Goal: Task Accomplishment & Management: Complete application form

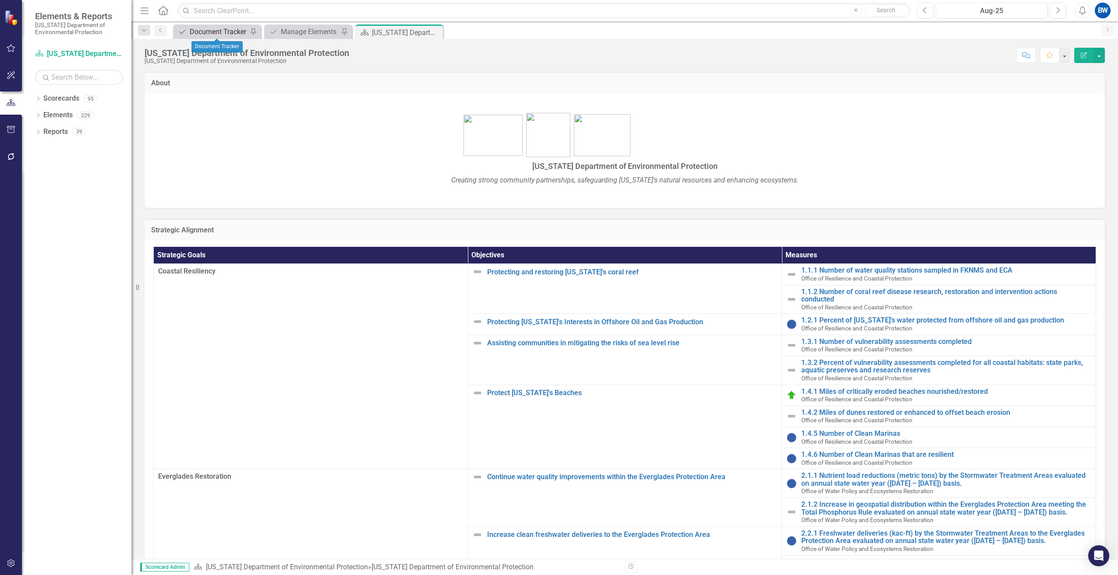
click at [236, 30] on div "Document Tracker" at bounding box center [219, 31] width 58 height 11
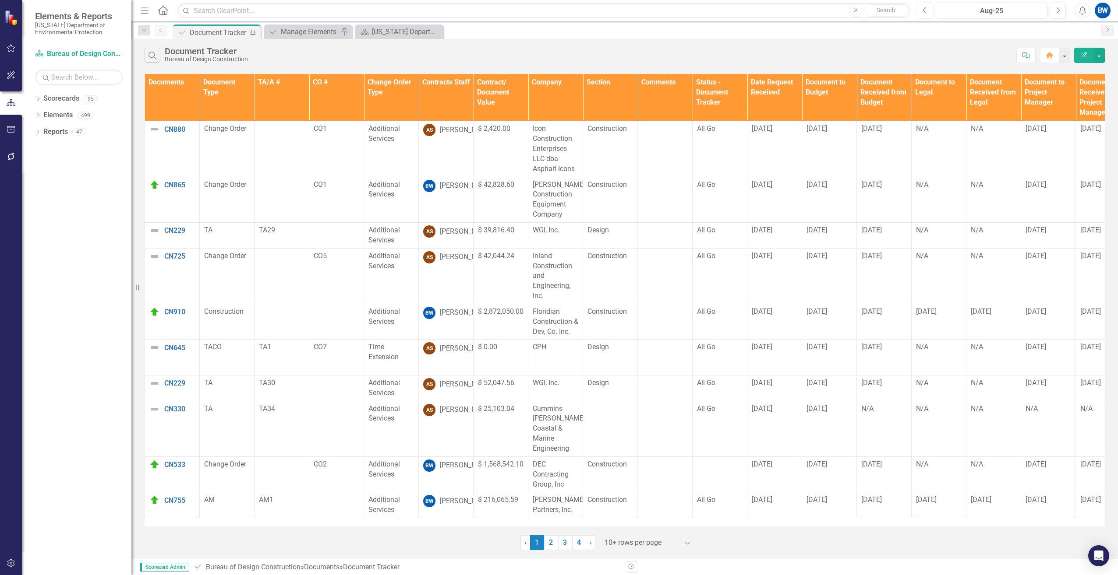
click at [431, 93] on th "Contracts Staff" at bounding box center [446, 97] width 55 height 47
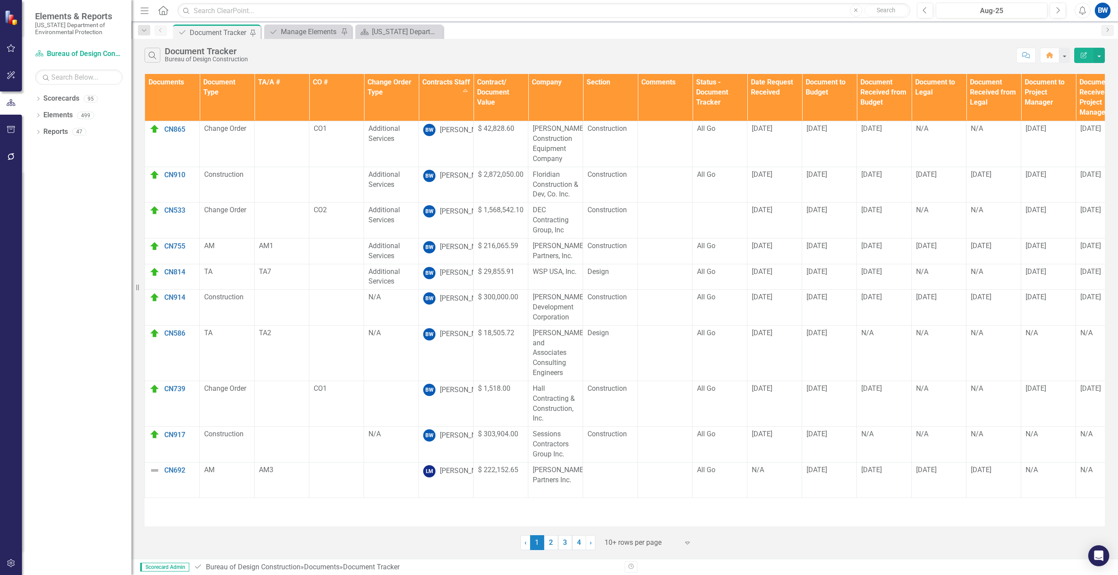
click at [614, 540] on div at bounding box center [641, 543] width 74 height 12
click at [621, 502] on div "50+ rows per page" at bounding box center [649, 499] width 82 height 10
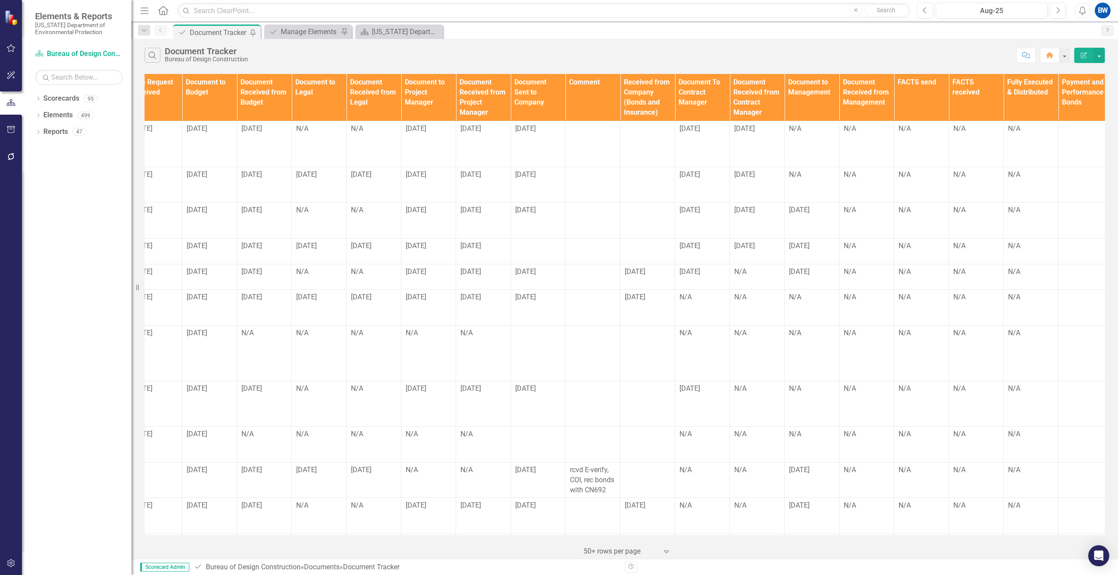
scroll to position [0, 635]
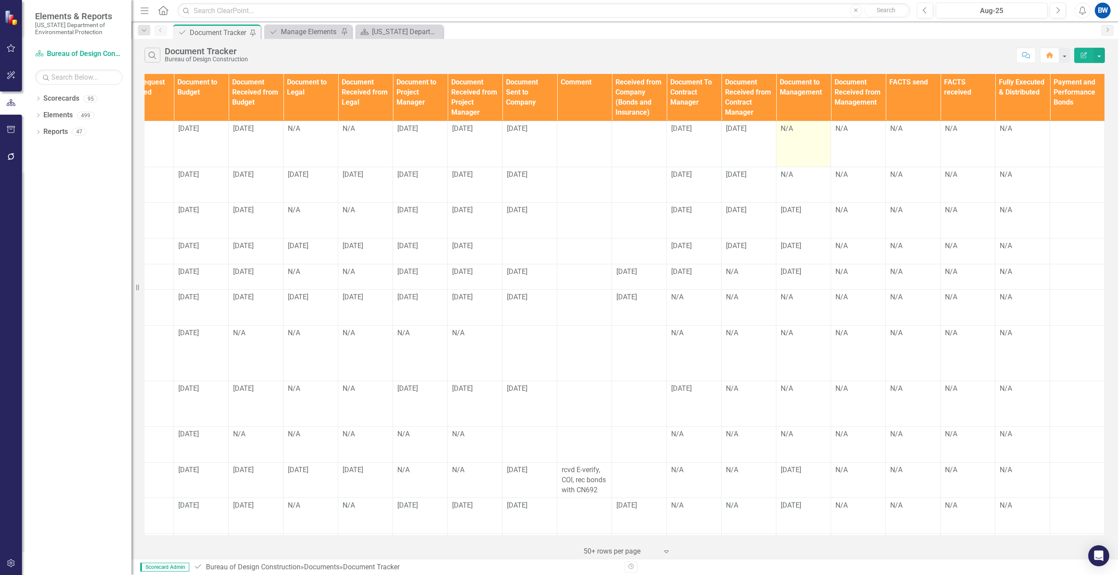
click at [794, 134] on div "N/A" at bounding box center [803, 129] width 46 height 10
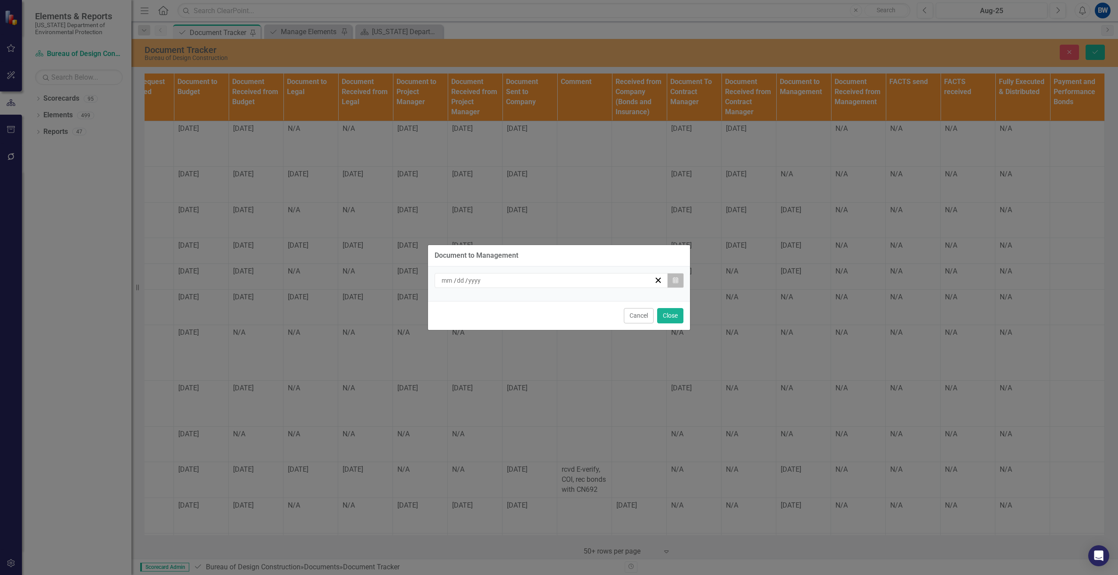
click at [675, 278] on icon "Calendar" at bounding box center [675, 281] width 5 height 6
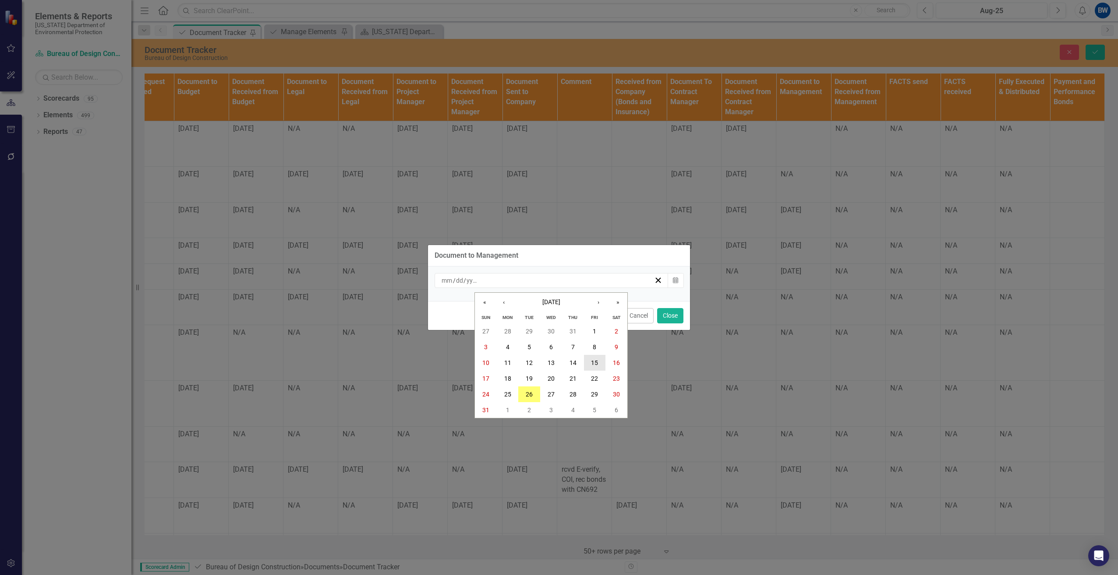
click at [590, 361] on button "15" at bounding box center [595, 363] width 22 height 16
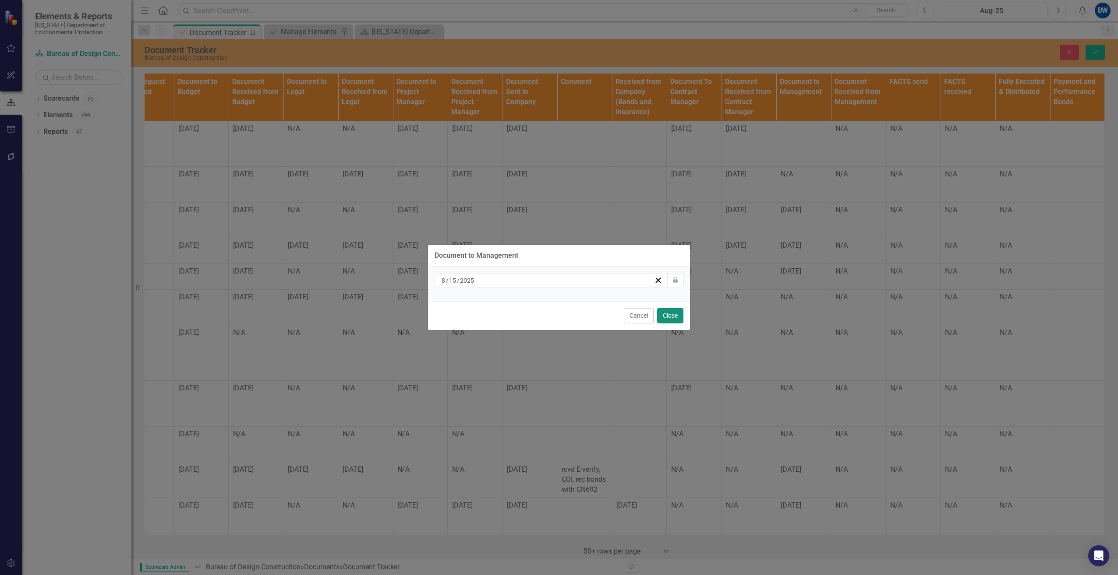
click at [662, 316] on button "Close" at bounding box center [670, 315] width 26 height 15
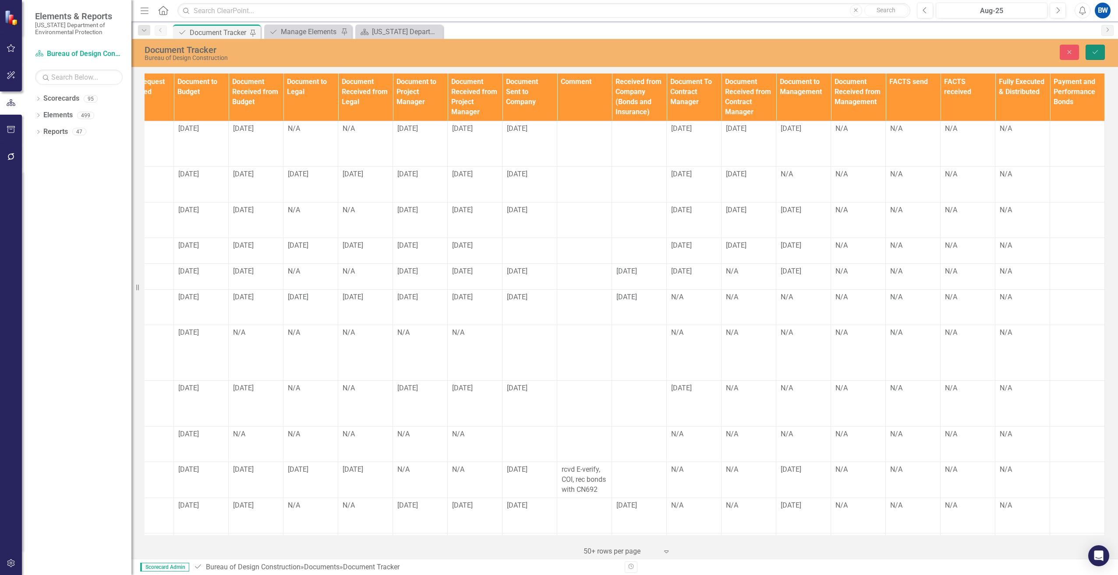
click at [1094, 52] on icon "Save" at bounding box center [1095, 52] width 8 height 6
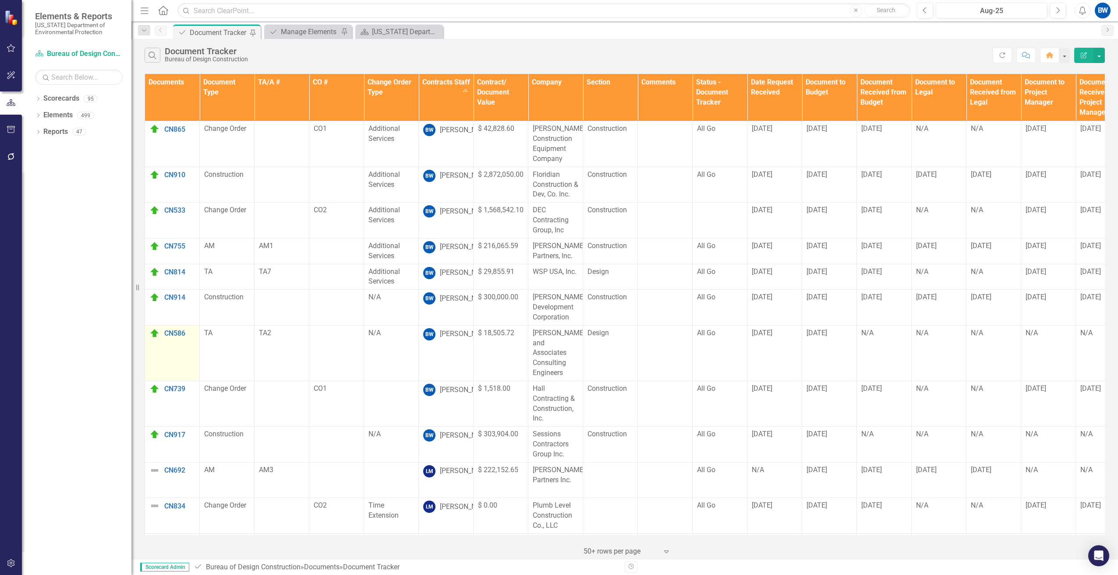
click at [151, 335] on img at bounding box center [154, 333] width 11 height 11
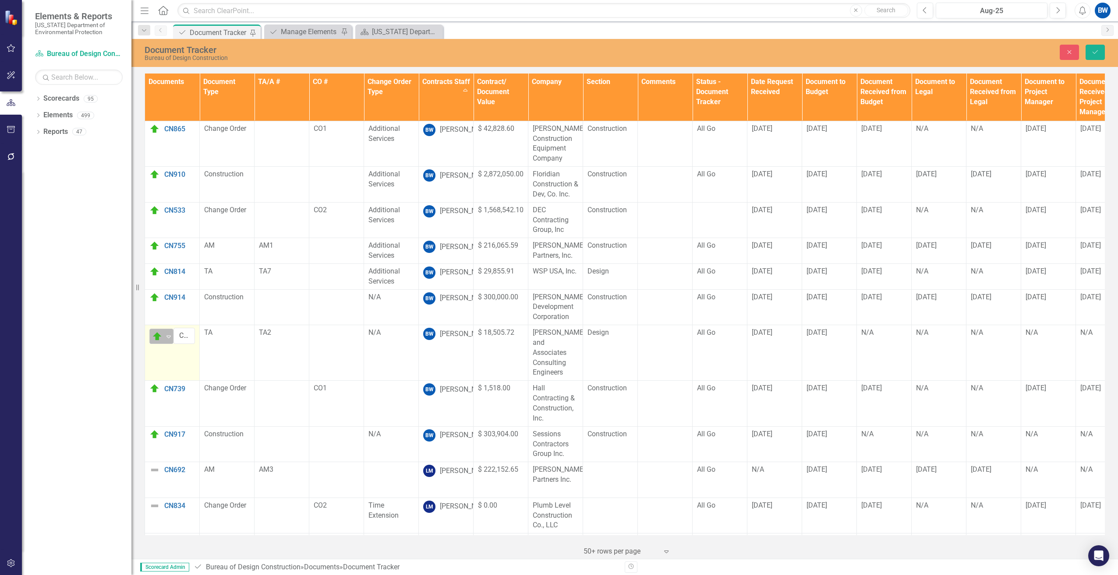
click at [157, 336] on img at bounding box center [157, 337] width 11 height 11
click at [176, 395] on div "Caution" at bounding box center [185, 397] width 24 height 10
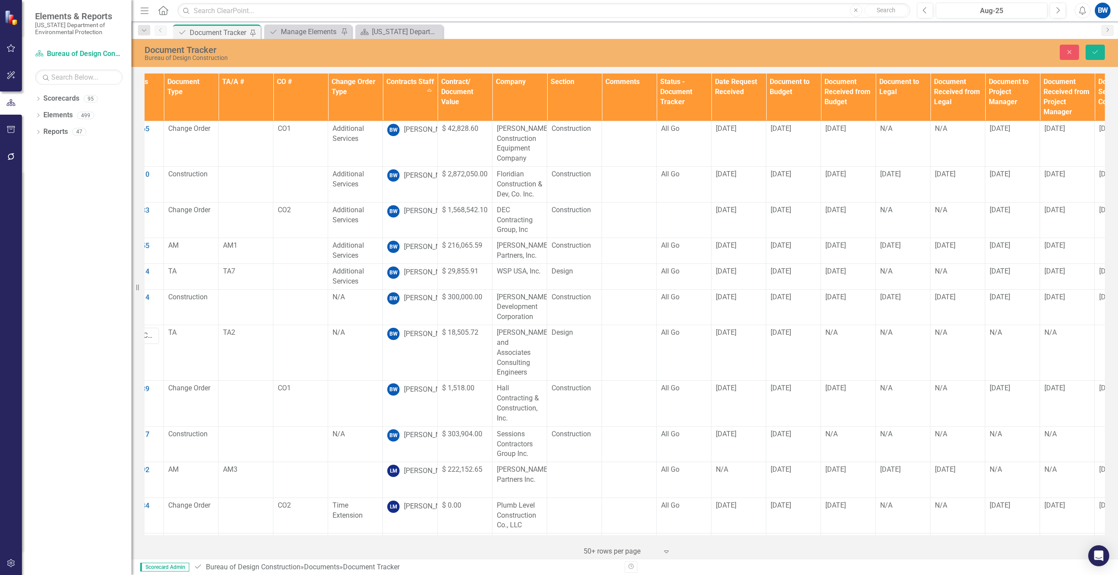
scroll to position [0, 0]
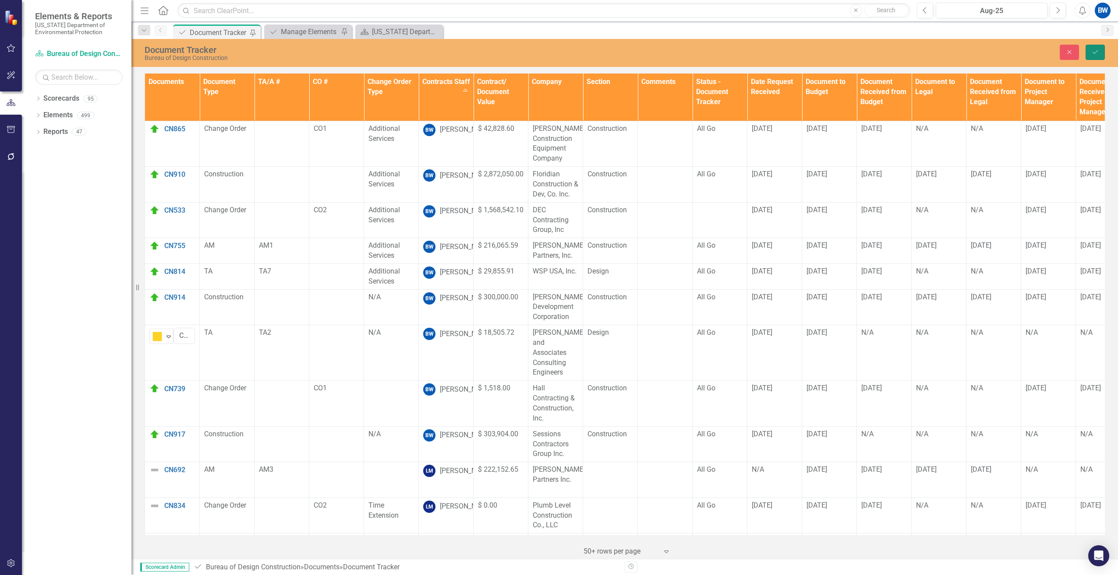
click at [1090, 52] on button "Save" at bounding box center [1094, 52] width 19 height 15
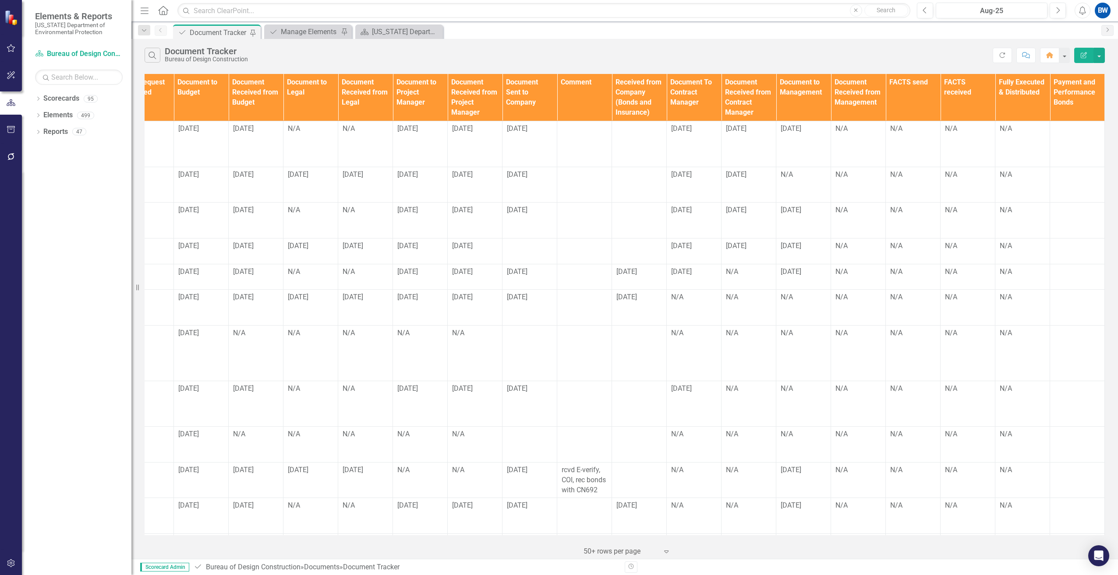
scroll to position [0, 635]
click at [672, 301] on div "N/A" at bounding box center [694, 298] width 46 height 10
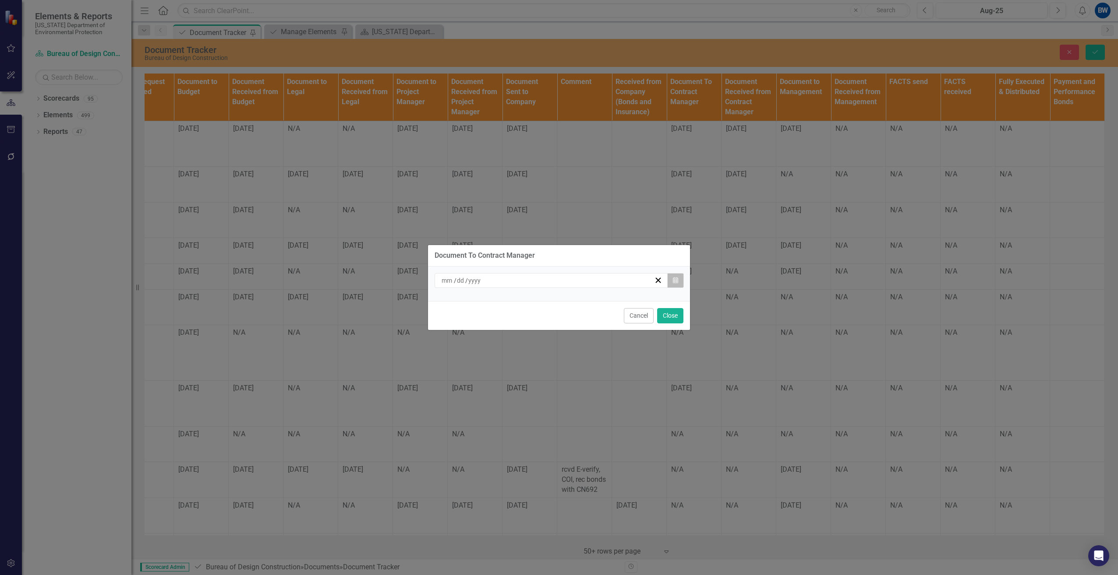
drag, startPoint x: 672, startPoint y: 301, endPoint x: 669, endPoint y: 279, distance: 23.0
click at [669, 279] on button "Calendar" at bounding box center [675, 280] width 17 height 15
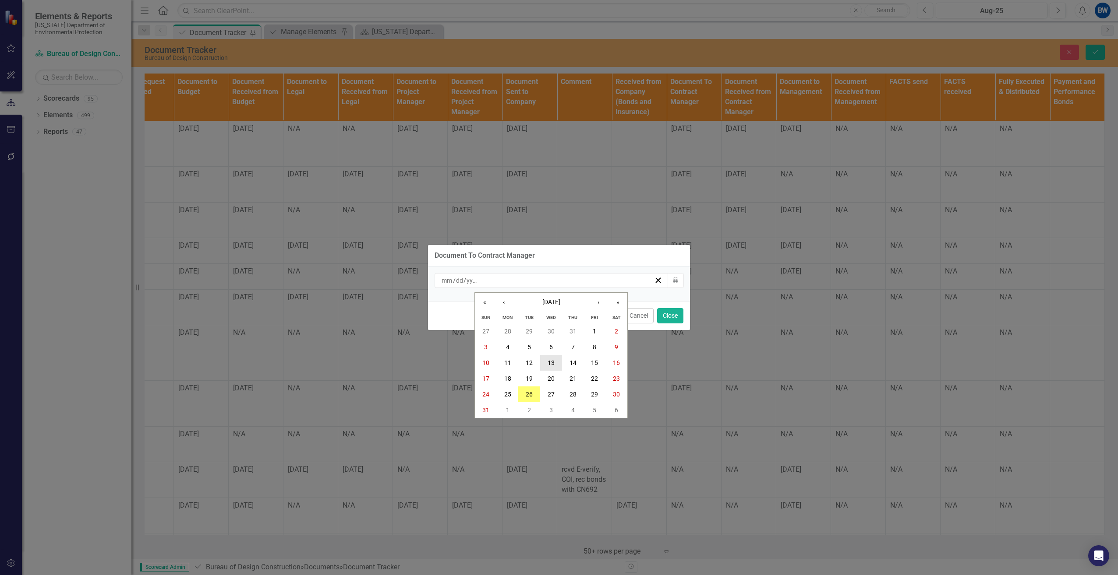
click at [554, 360] on abbr "13" at bounding box center [550, 363] width 7 height 7
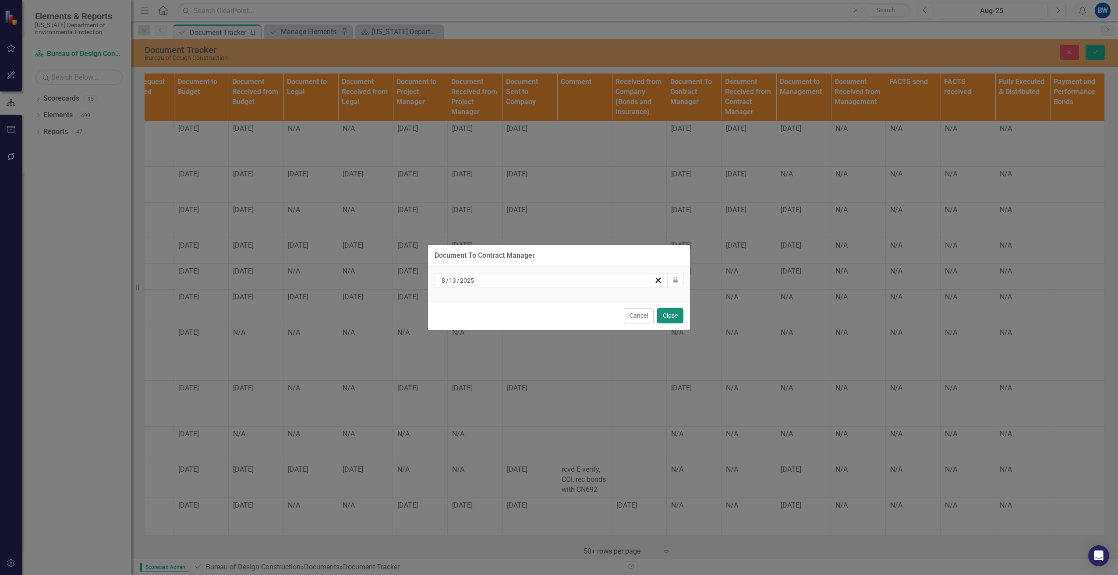
click at [665, 316] on button "Close" at bounding box center [670, 315] width 26 height 15
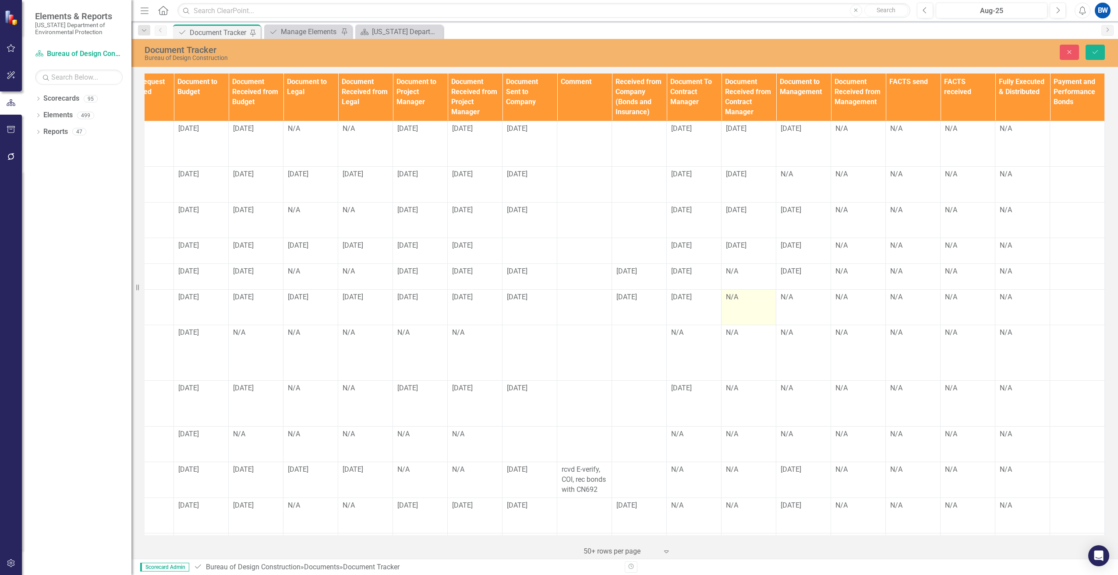
click at [739, 297] on div "N/A" at bounding box center [749, 298] width 46 height 10
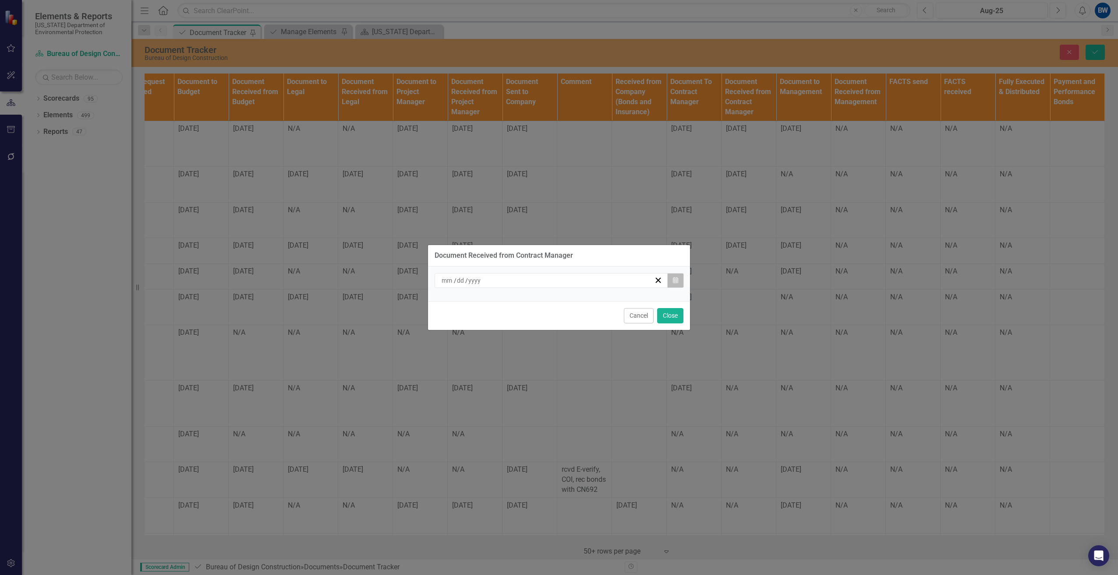
click at [676, 281] on icon "Calendar" at bounding box center [675, 281] width 5 height 6
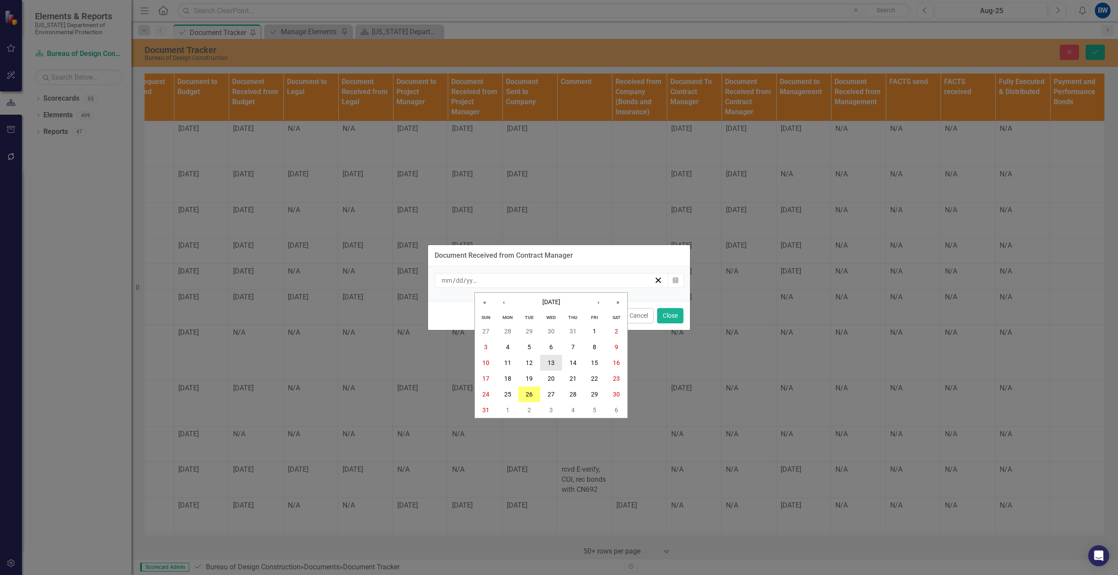
click at [555, 360] on button "13" at bounding box center [551, 363] width 22 height 16
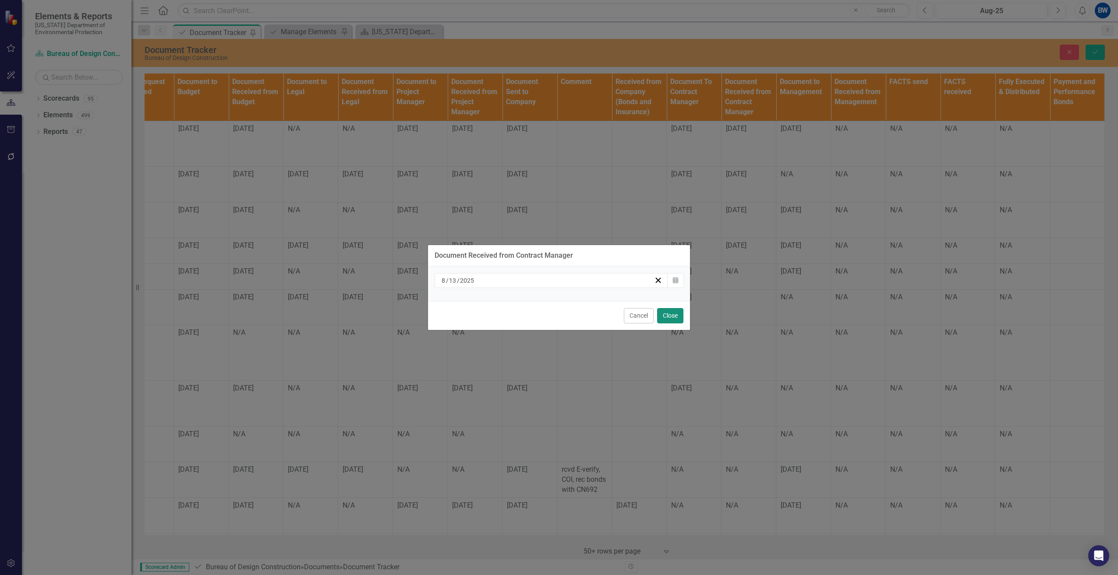
click at [664, 309] on button "Close" at bounding box center [670, 315] width 26 height 15
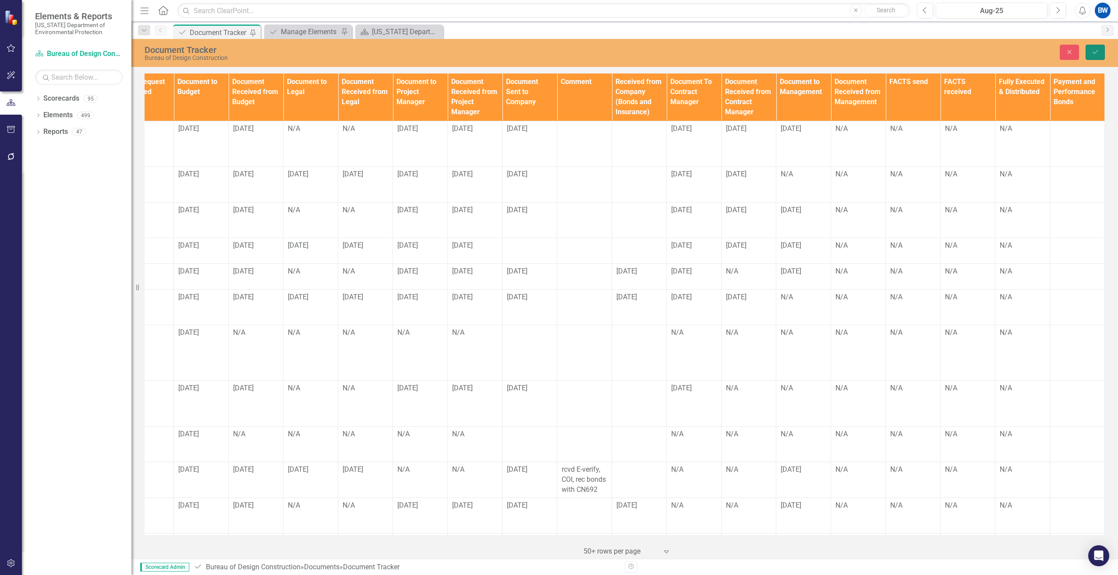
click at [1094, 56] on button "Save" at bounding box center [1094, 52] width 19 height 15
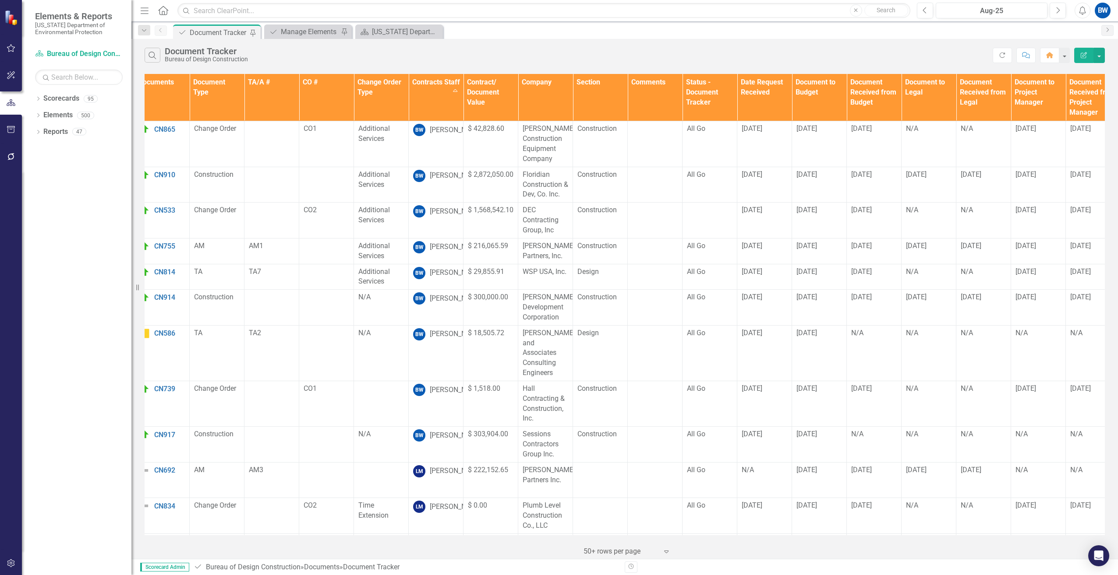
scroll to position [0, 0]
